Goal: Navigation & Orientation: Find specific page/section

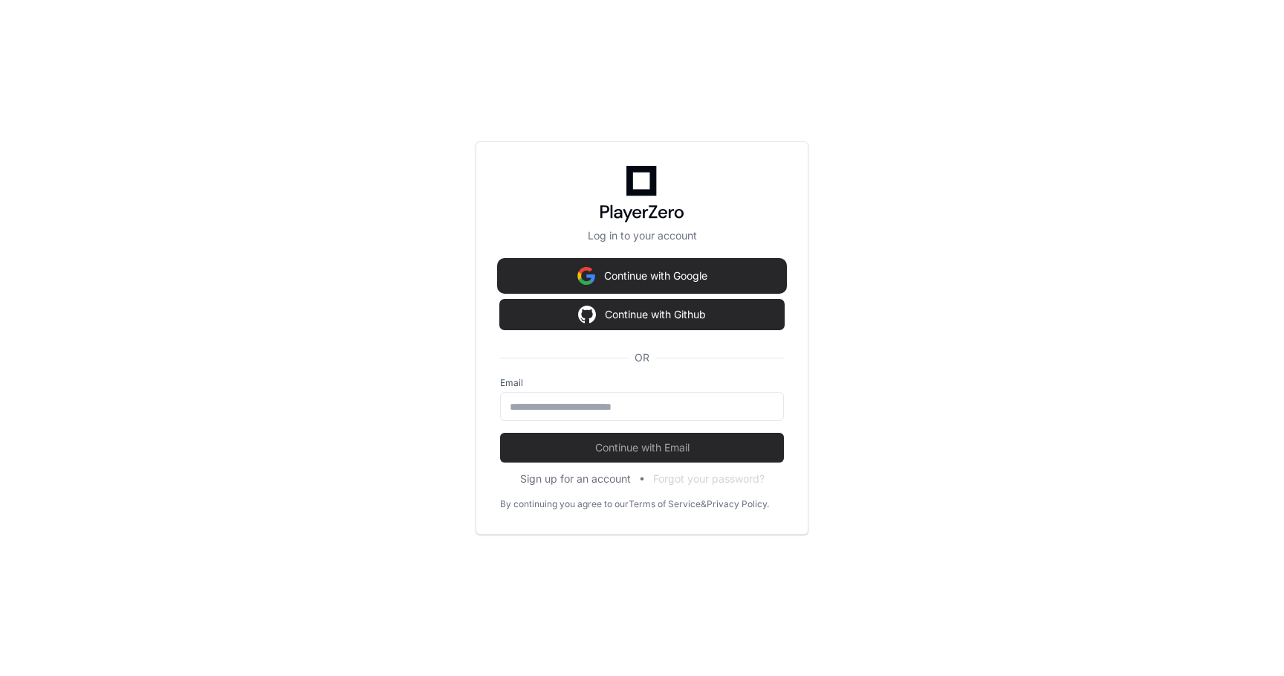
click at [708, 278] on button "Continue with Google" at bounding box center [642, 276] width 284 height 30
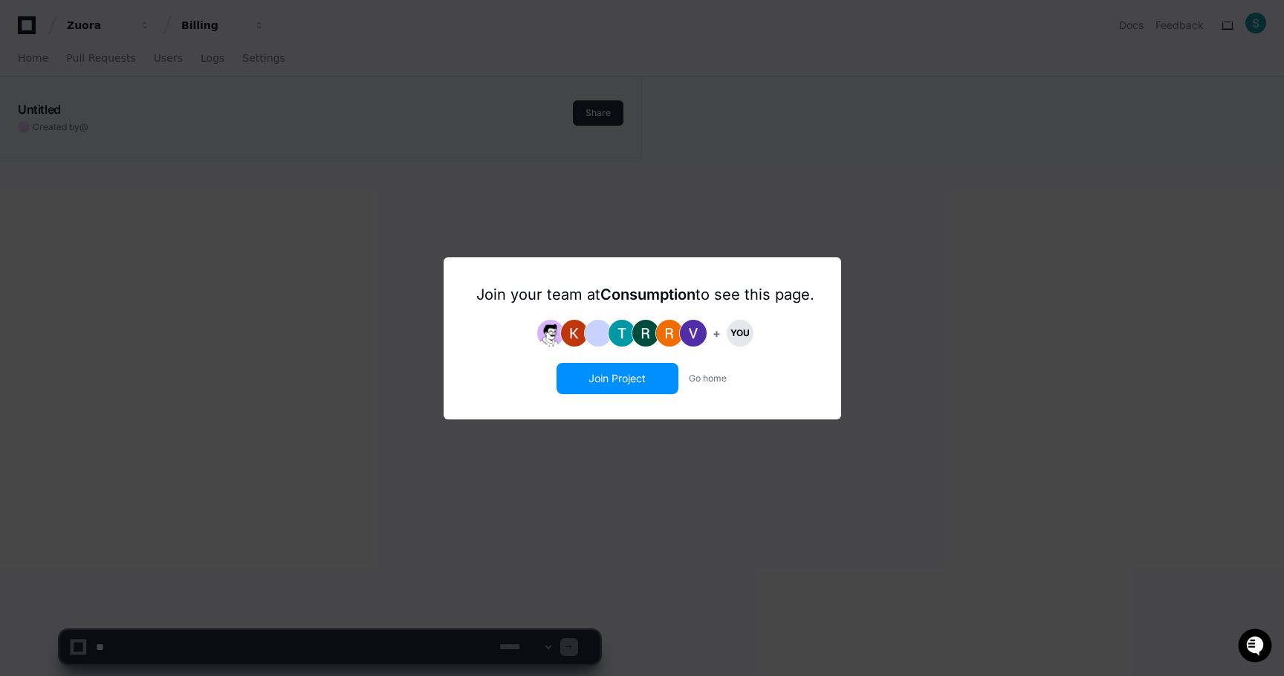
click at [642, 388] on button "Join Project" at bounding box center [617, 378] width 119 height 28
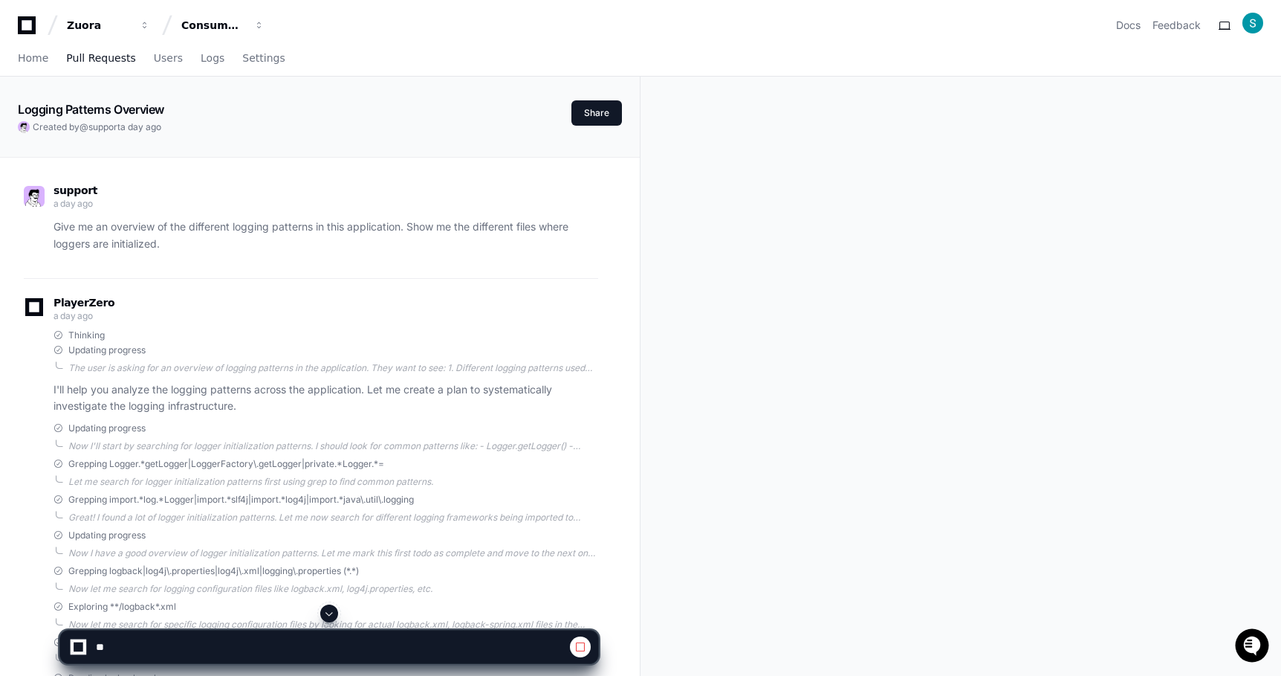
click at [102, 59] on span "Pull Requests" at bounding box center [100, 58] width 69 height 9
